Goal: Task Accomplishment & Management: Manage account settings

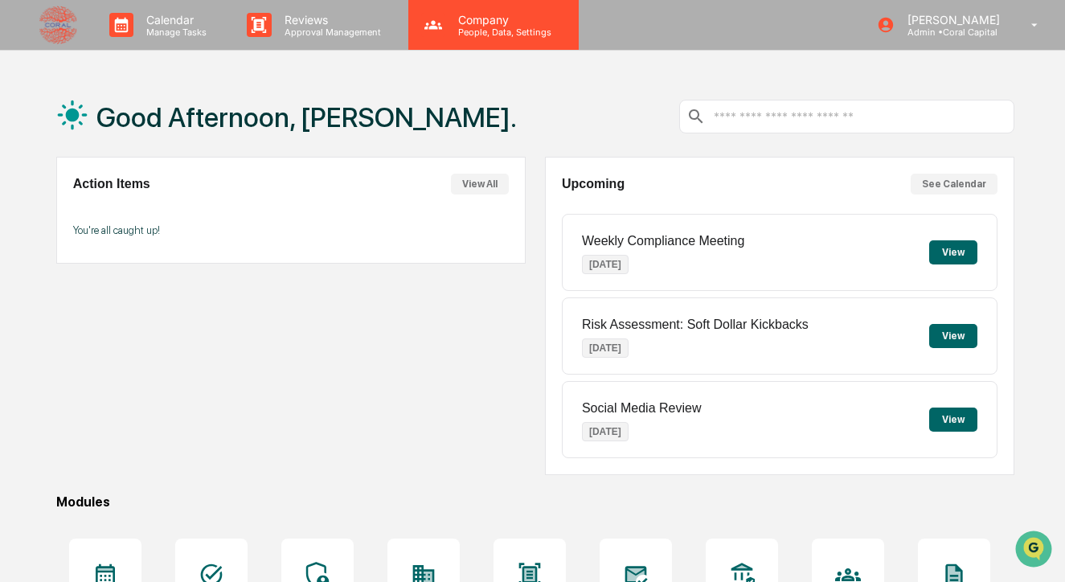
click at [509, 29] on p "People, Data, Settings" at bounding box center [502, 32] width 114 height 11
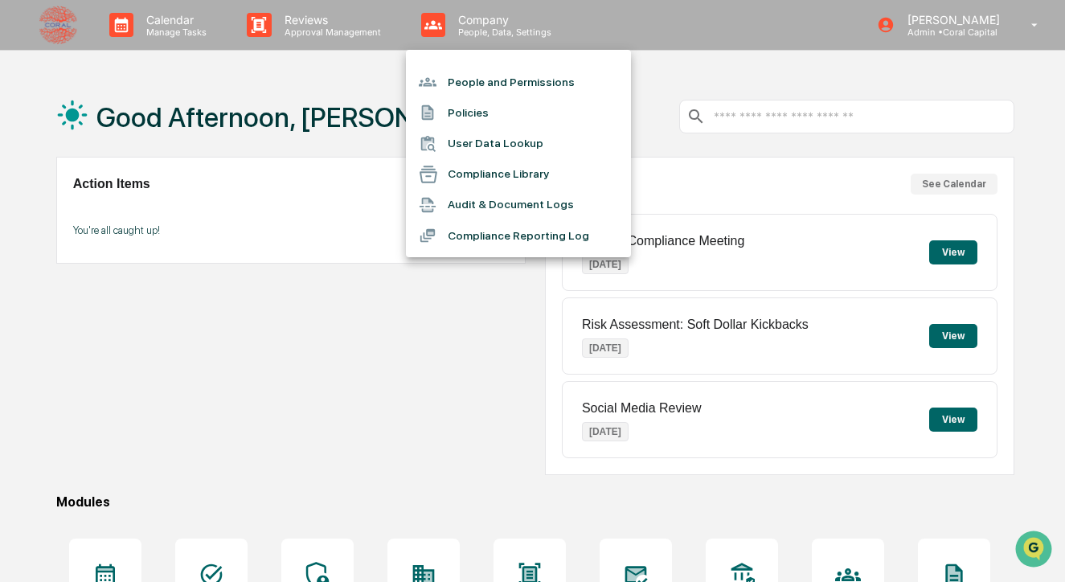
click at [502, 80] on li "People and Permissions" at bounding box center [518, 82] width 225 height 31
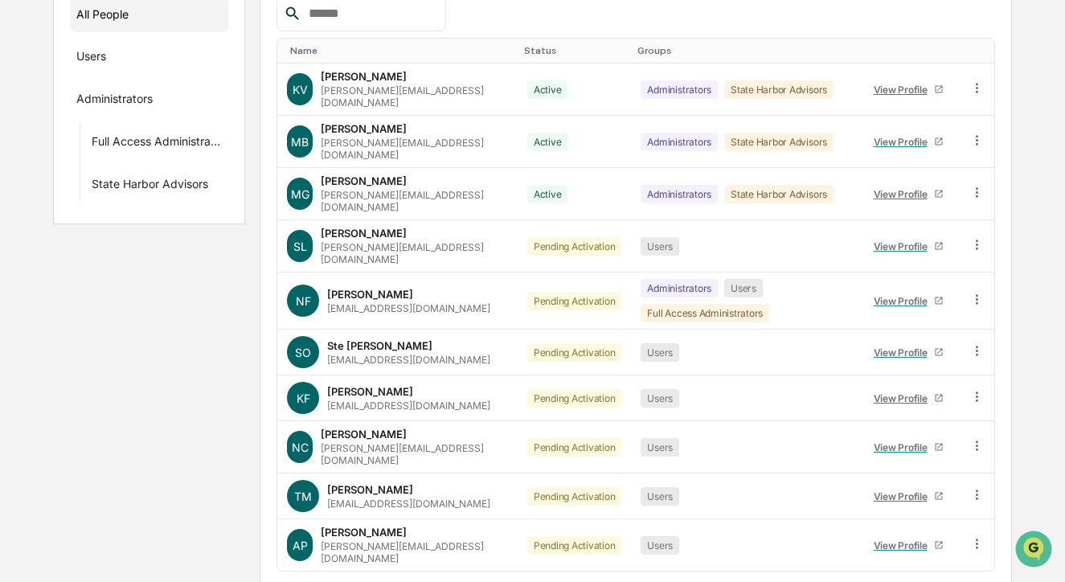
scroll to position [267, 0]
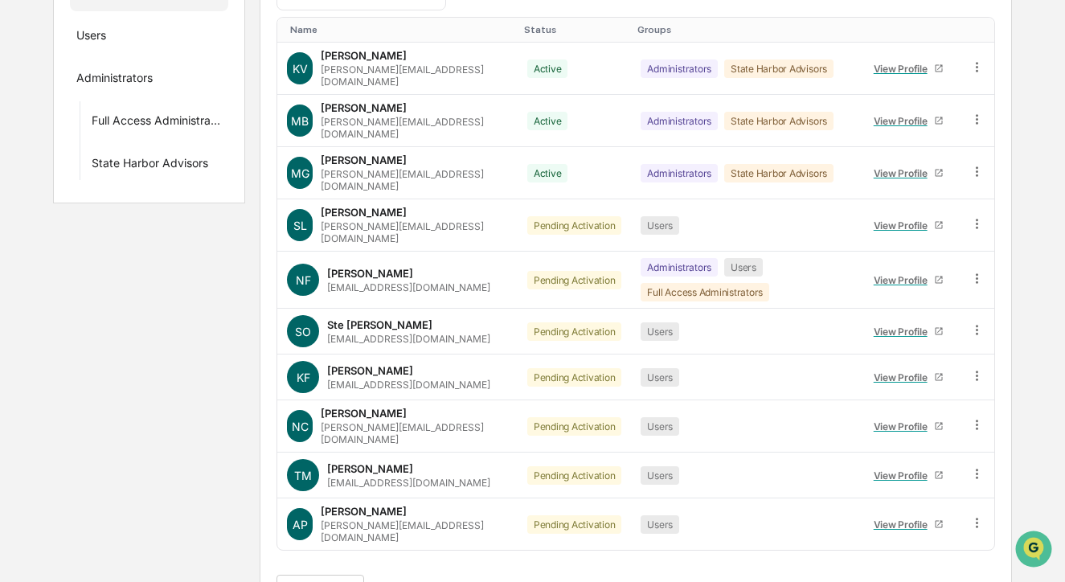
click at [486, 581] on button ">" at bounding box center [477, 591] width 16 height 14
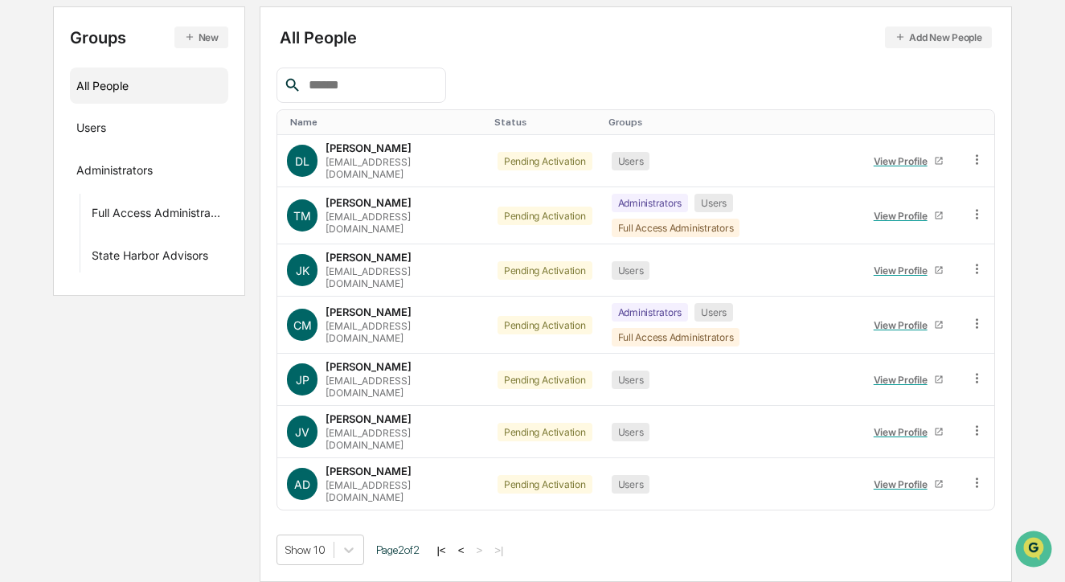
scroll to position [119, 0]
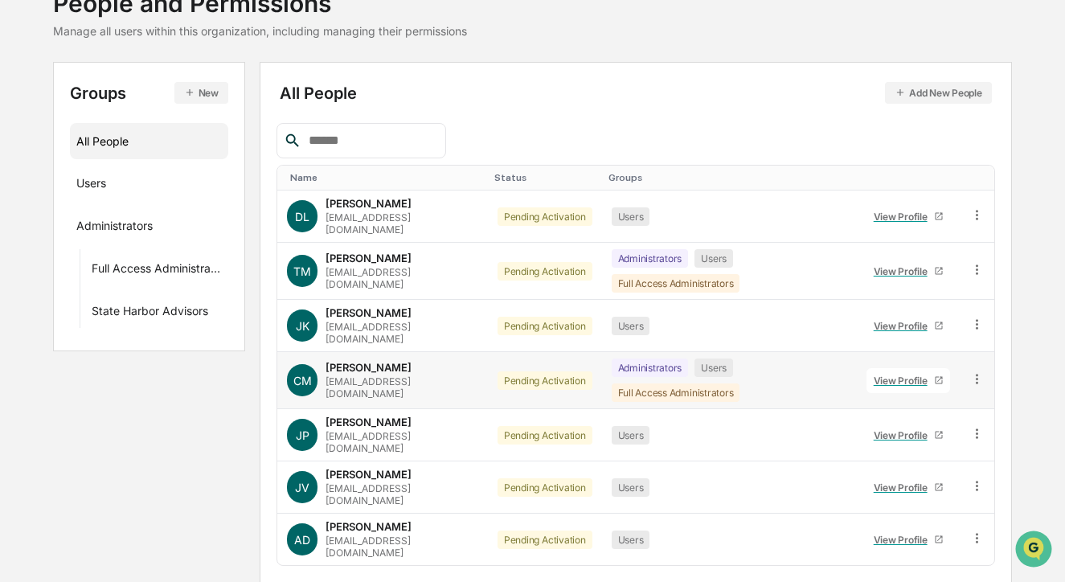
click at [974, 371] on icon at bounding box center [977, 378] width 15 height 15
click at [514, 371] on div "Pending Activation" at bounding box center [545, 380] width 95 height 18
click at [695, 359] on div "Users" at bounding box center [714, 368] width 39 height 18
click at [391, 361] on div "Chase Mayeux" at bounding box center [369, 367] width 86 height 13
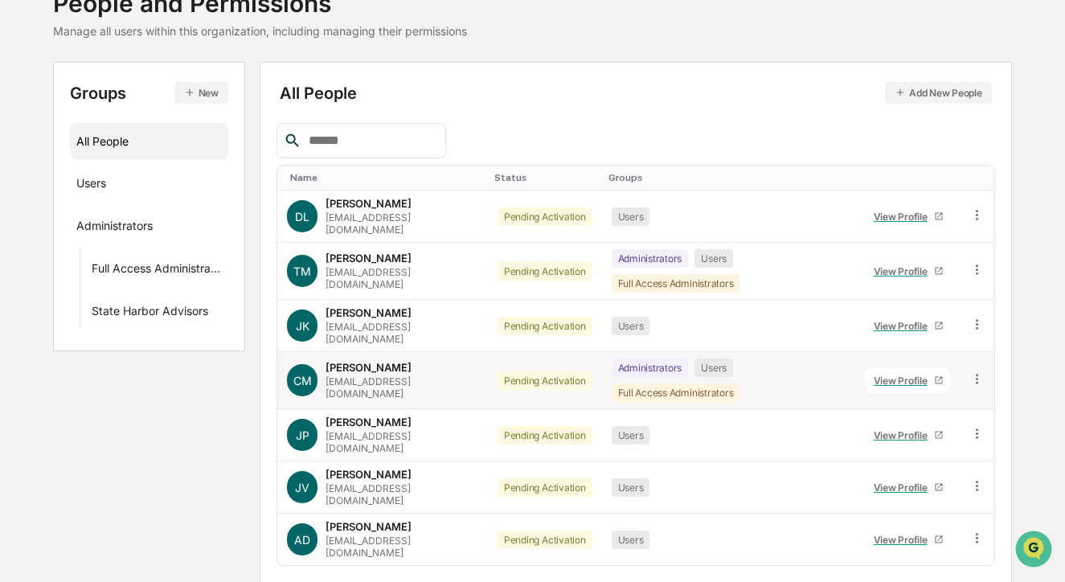
click at [982, 371] on icon at bounding box center [977, 378] width 15 height 15
click at [929, 428] on div "Change Status" at bounding box center [904, 437] width 133 height 19
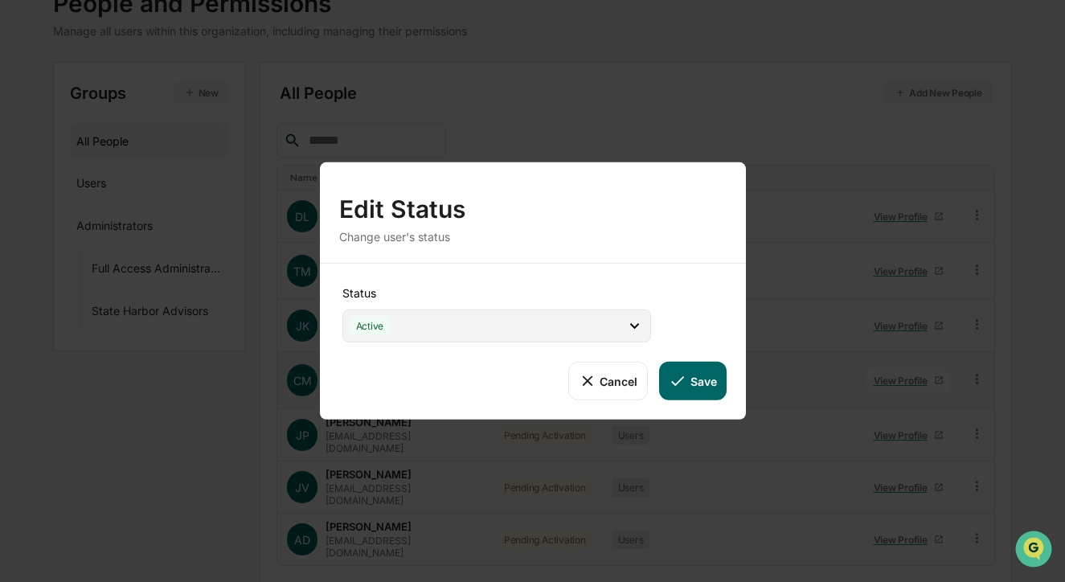
click at [631, 325] on icon at bounding box center [634, 326] width 9 height 6
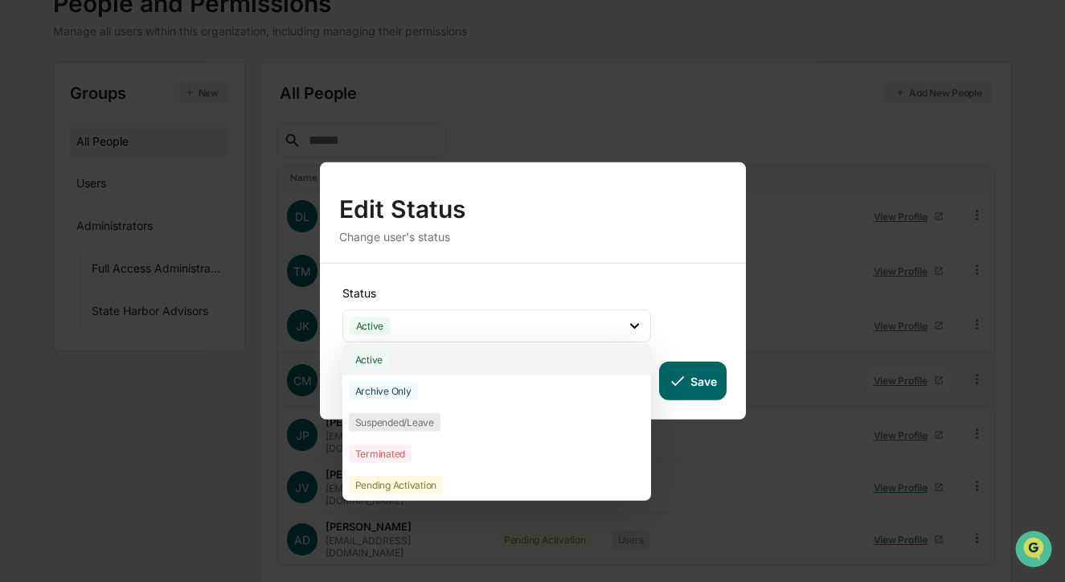
click at [595, 357] on div "Active" at bounding box center [496, 359] width 309 height 31
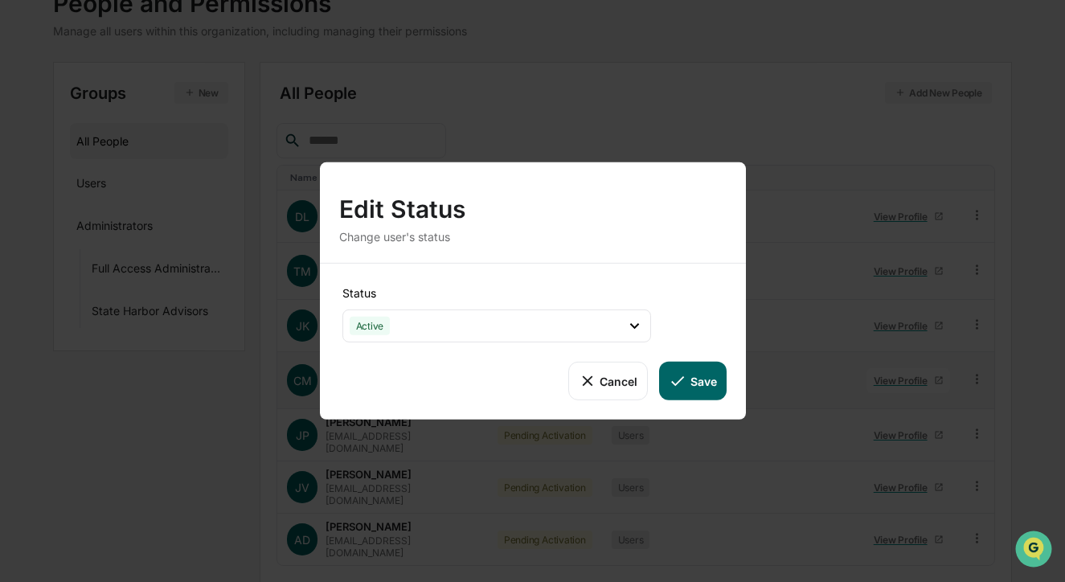
click at [687, 376] on button "Save" at bounding box center [692, 381] width 67 height 39
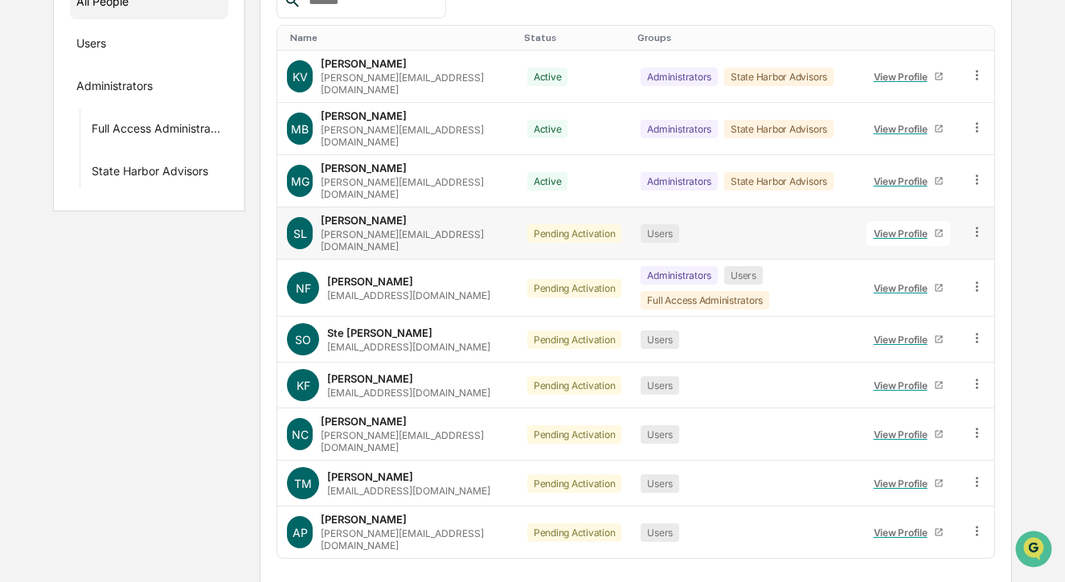
scroll to position [267, 0]
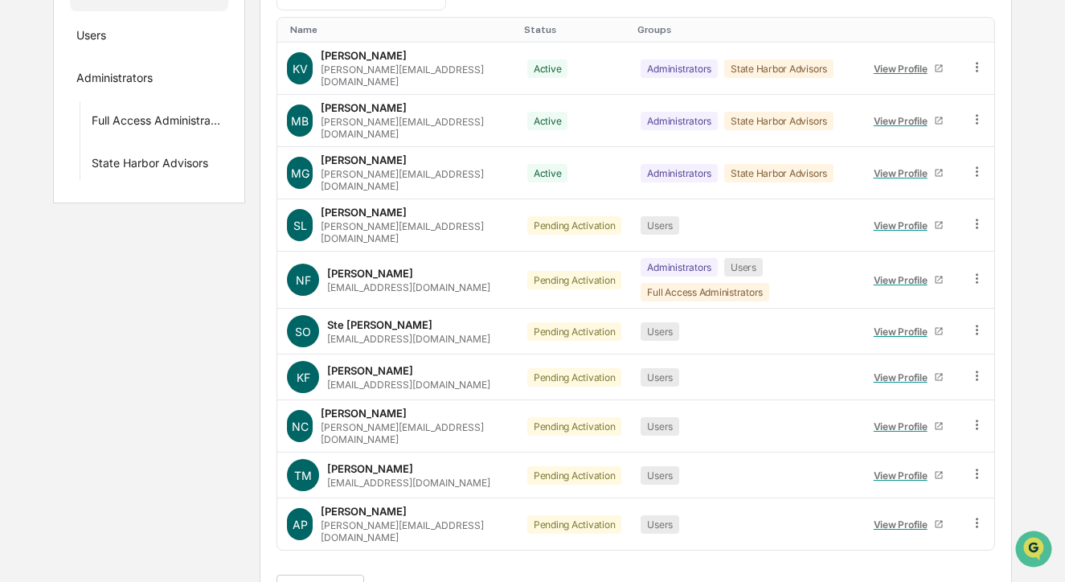
click at [486, 581] on button ">" at bounding box center [477, 591] width 16 height 14
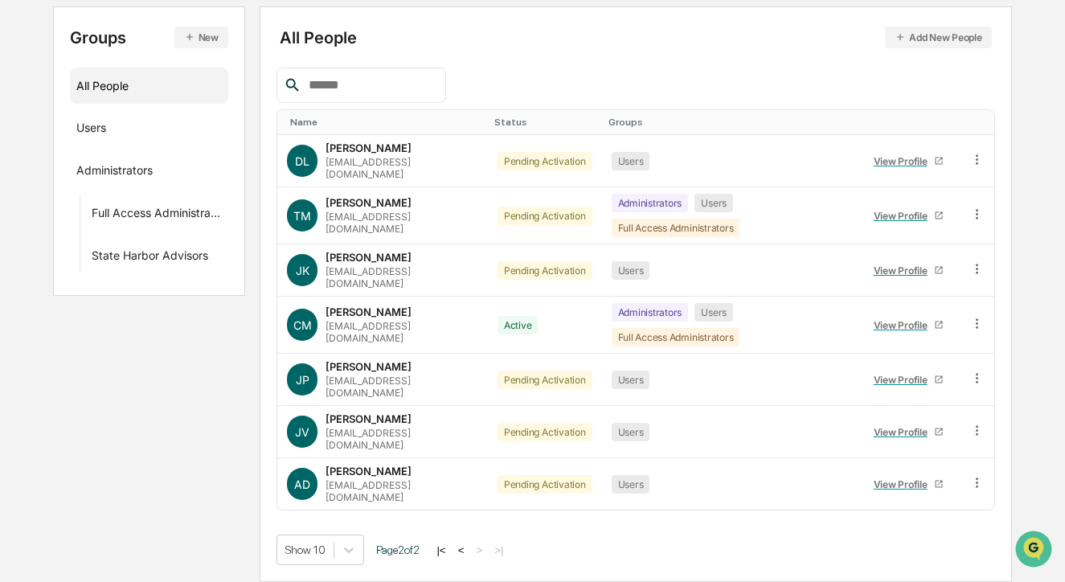
scroll to position [119, 0]
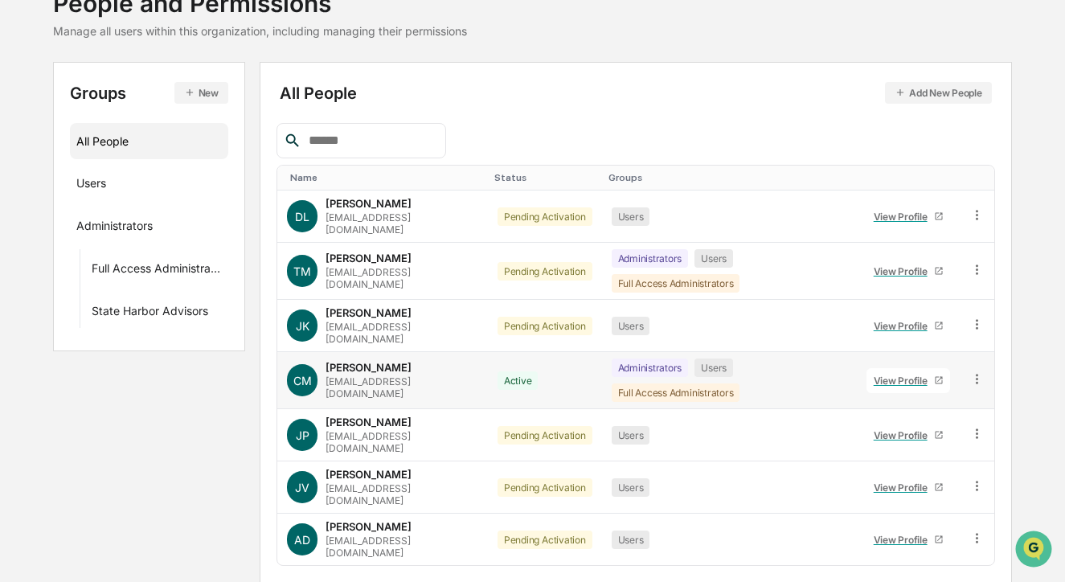
click at [977, 371] on icon at bounding box center [977, 378] width 15 height 15
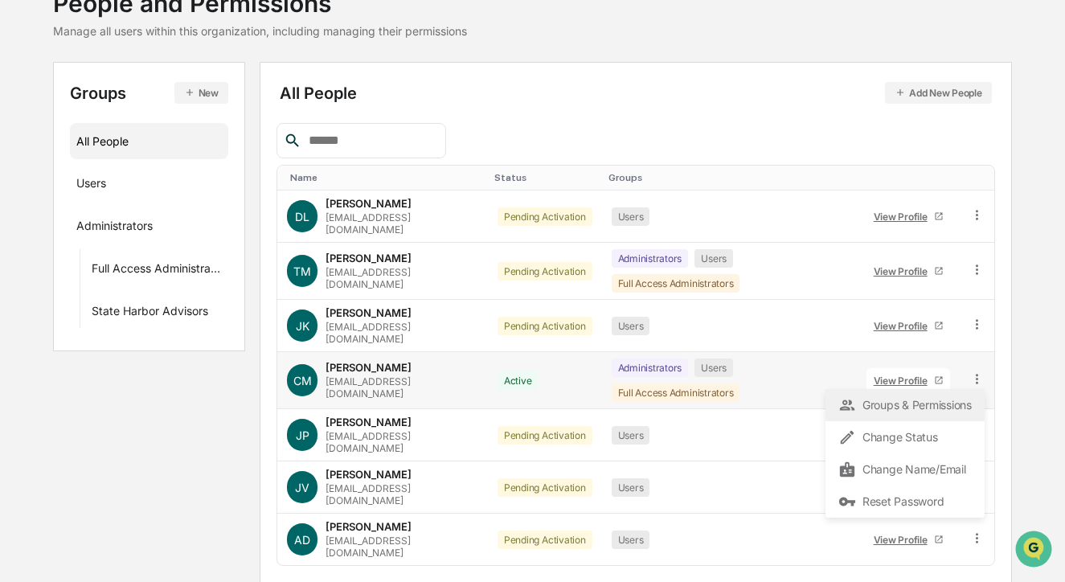
click at [944, 396] on div "Groups & Permissions" at bounding box center [904, 405] width 133 height 19
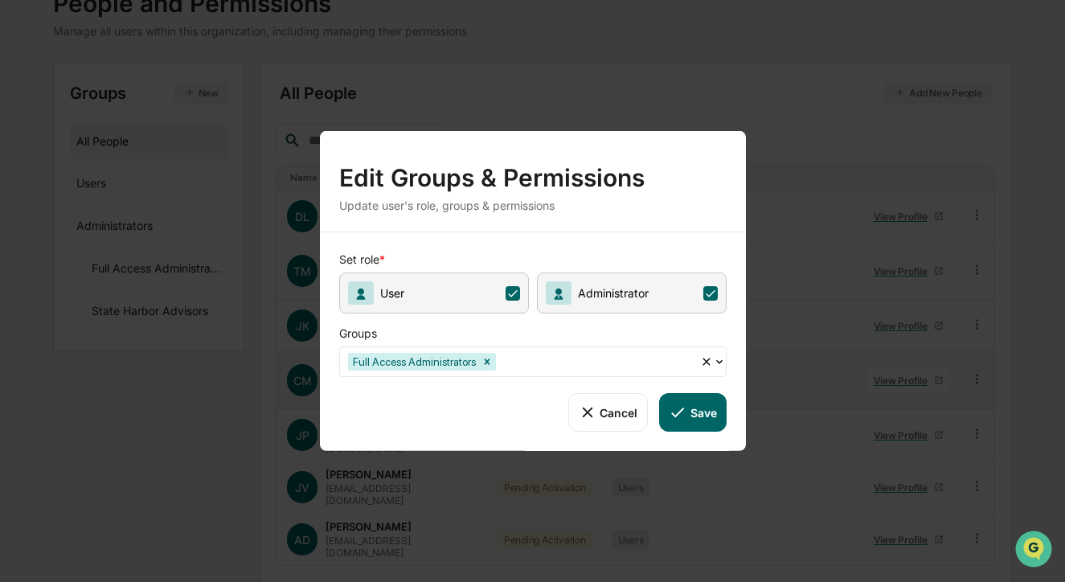
click at [618, 401] on button "Cancel" at bounding box center [608, 412] width 80 height 39
